Goal: Information Seeking & Learning: Learn about a topic

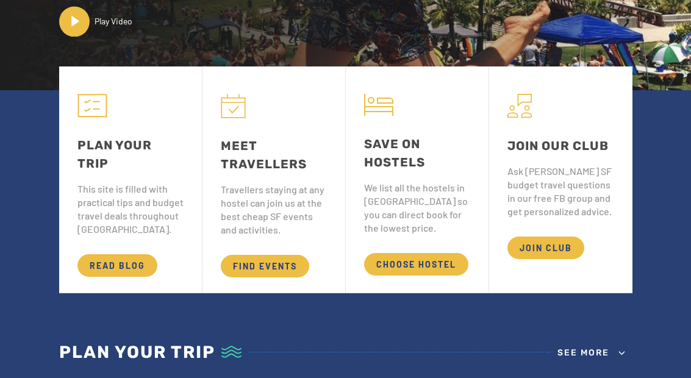
scroll to position [294, 0]
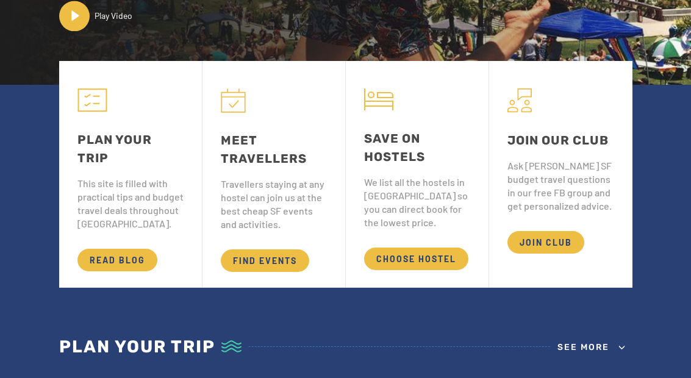
click at [102, 271] on span "READ BLOG" at bounding box center [117, 260] width 80 height 23
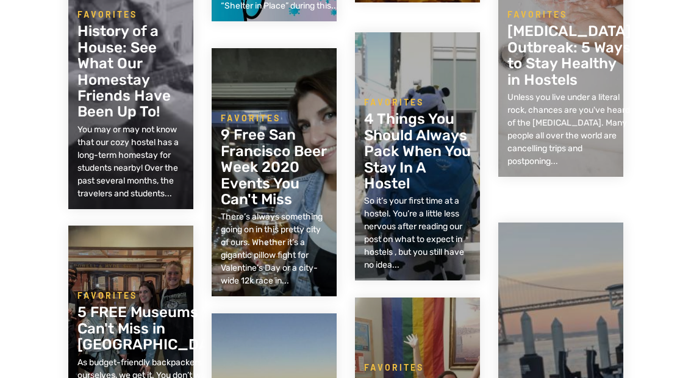
scroll to position [608, 0]
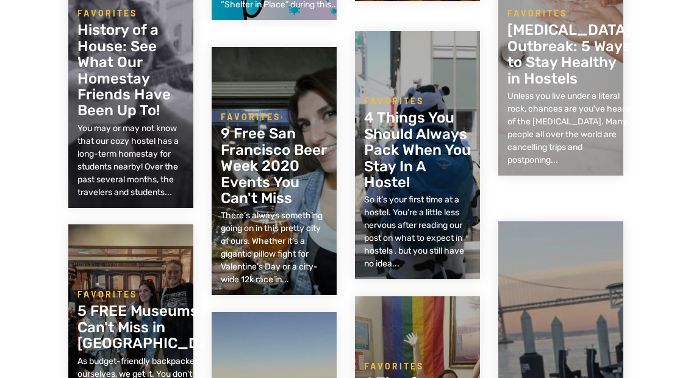
click at [441, 137] on h2 "4 Things You Should Always Pack When You Stay In A Hostel" at bounding box center [417, 150] width 107 height 80
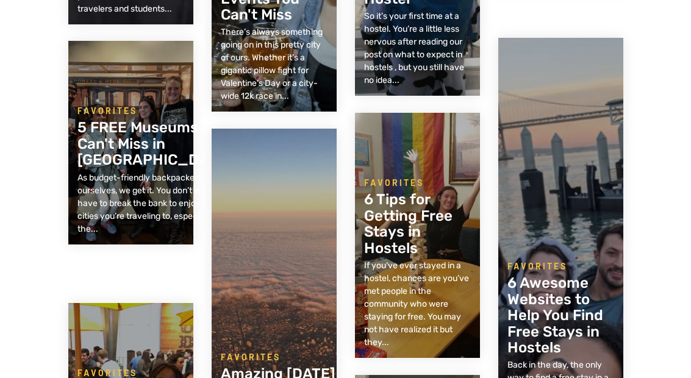
scroll to position [791, 0]
click at [451, 206] on h2 "6 Tips for Getting Free Stays in Hostels" at bounding box center [417, 223] width 107 height 65
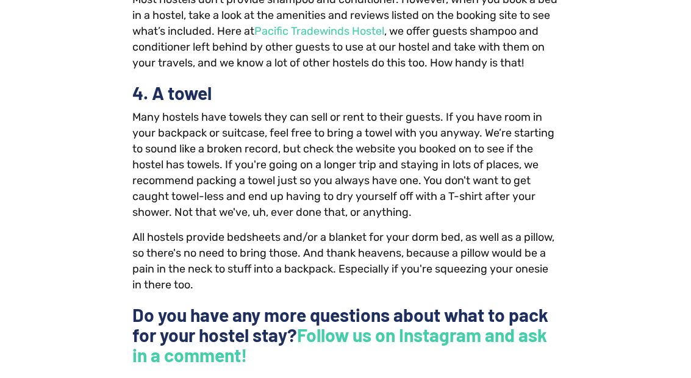
scroll to position [1335, 0]
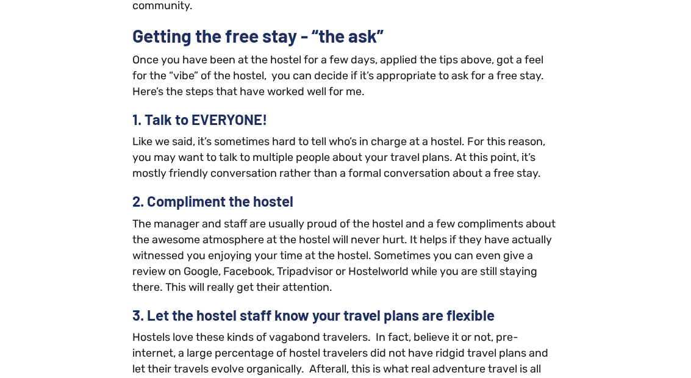
scroll to position [1587, 0]
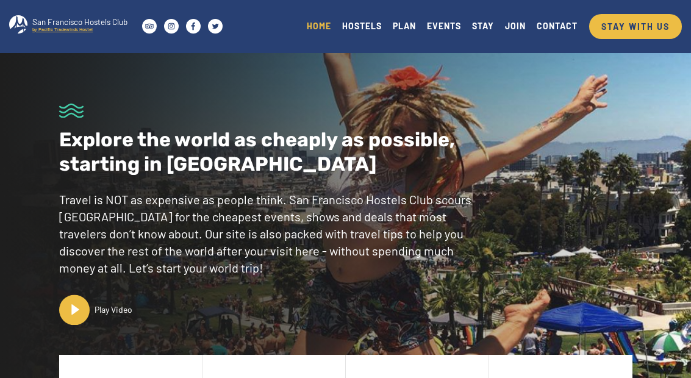
click at [375, 29] on link "HOSTELS" at bounding box center [361, 26] width 51 height 16
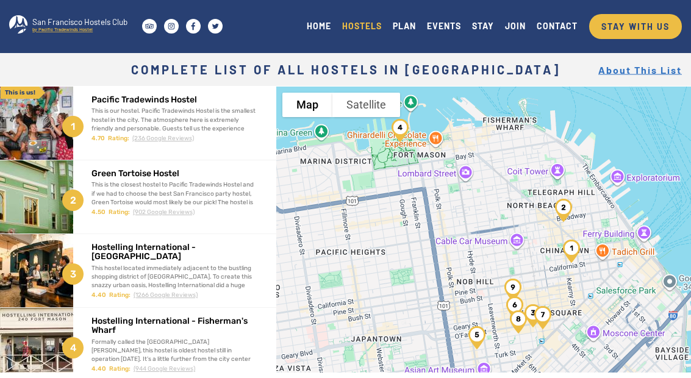
click at [34, 123] on img at bounding box center [36, 123] width 73 height 73
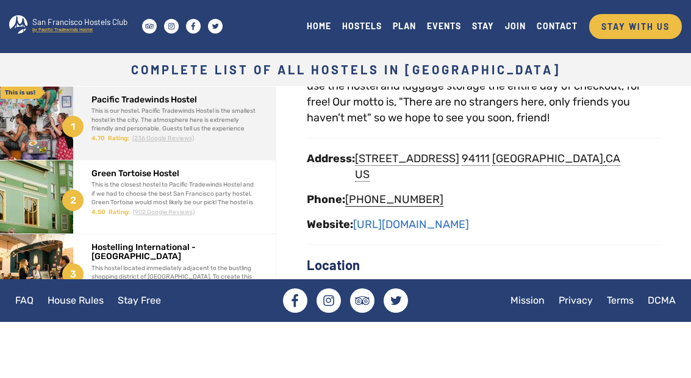
scroll to position [218, 0]
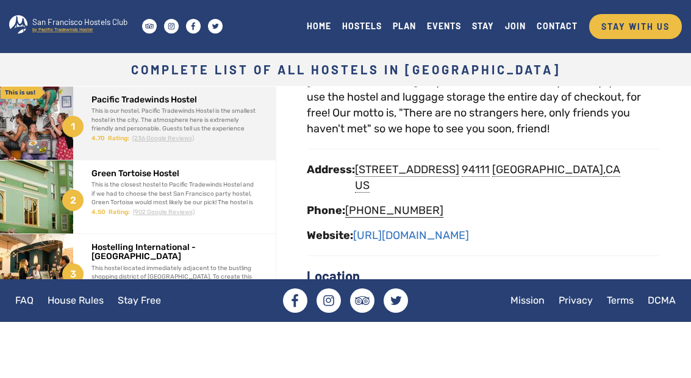
click at [469, 229] on link "[URL][DOMAIN_NAME]" at bounding box center [411, 235] width 116 height 13
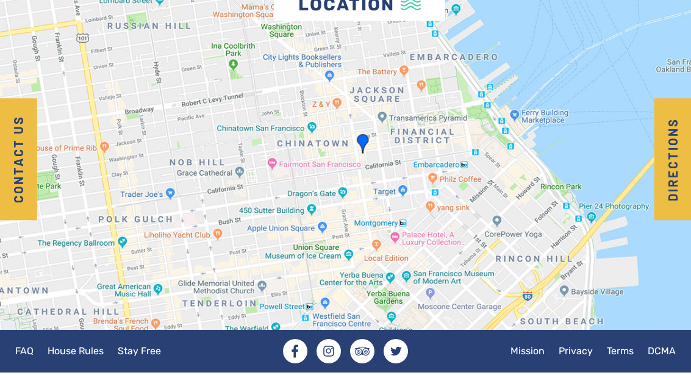
scroll to position [2141, 0]
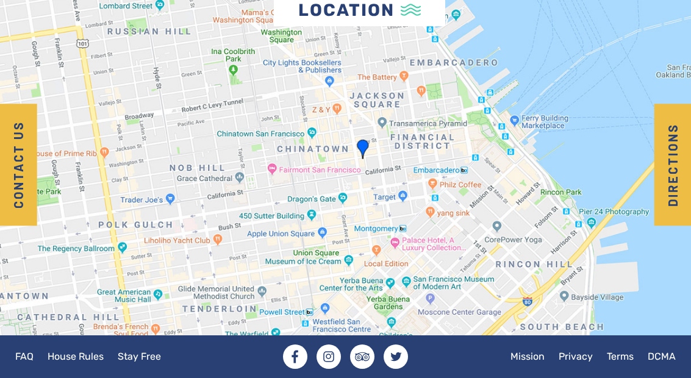
click at [80, 368] on link "House Rules" at bounding box center [75, 356] width 68 height 24
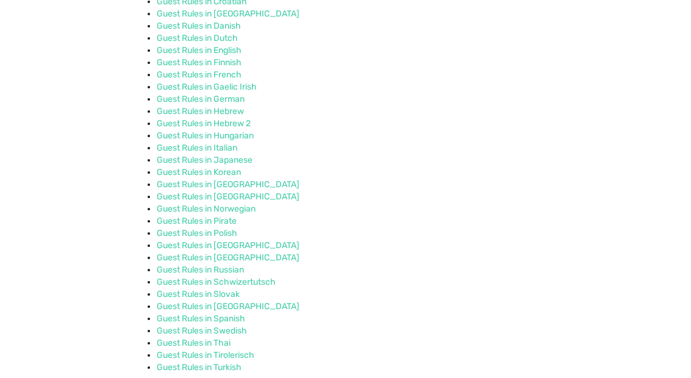
scroll to position [1407, 0]
